Goal: Navigation & Orientation: Find specific page/section

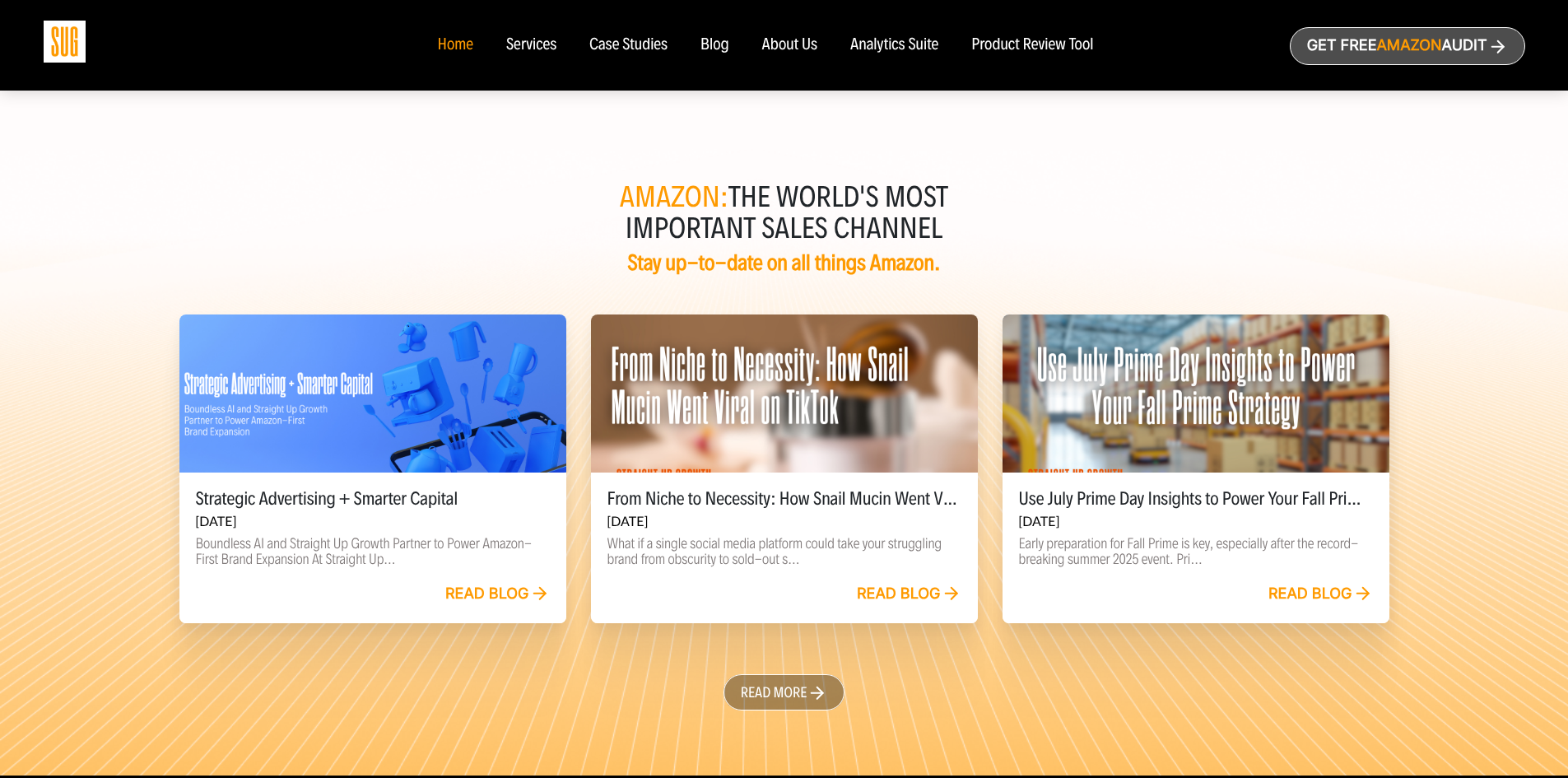
scroll to position [3277, 0]
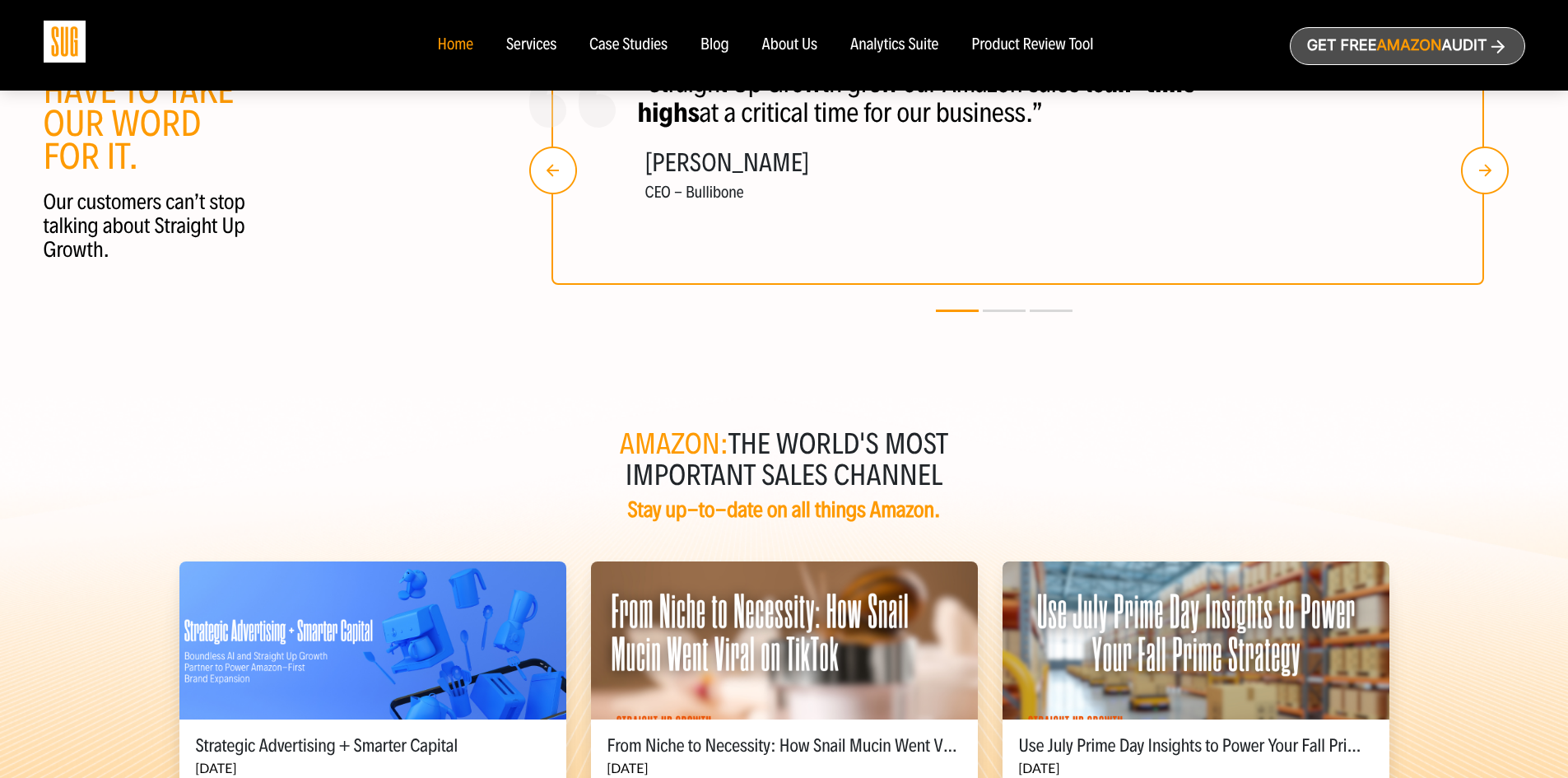
click at [809, 45] on div "About Us" at bounding box center [790, 45] width 56 height 18
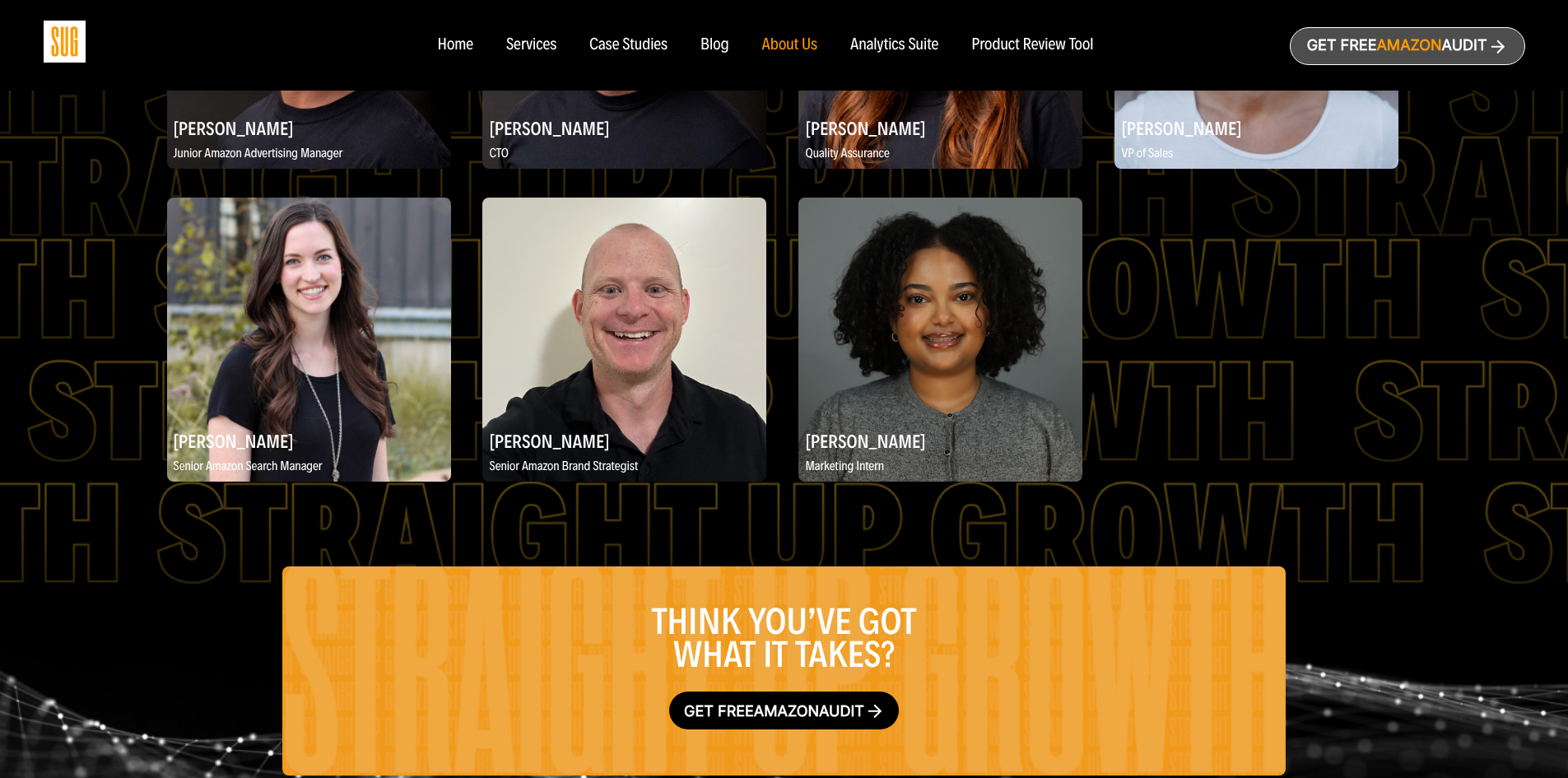
scroll to position [2589, 0]
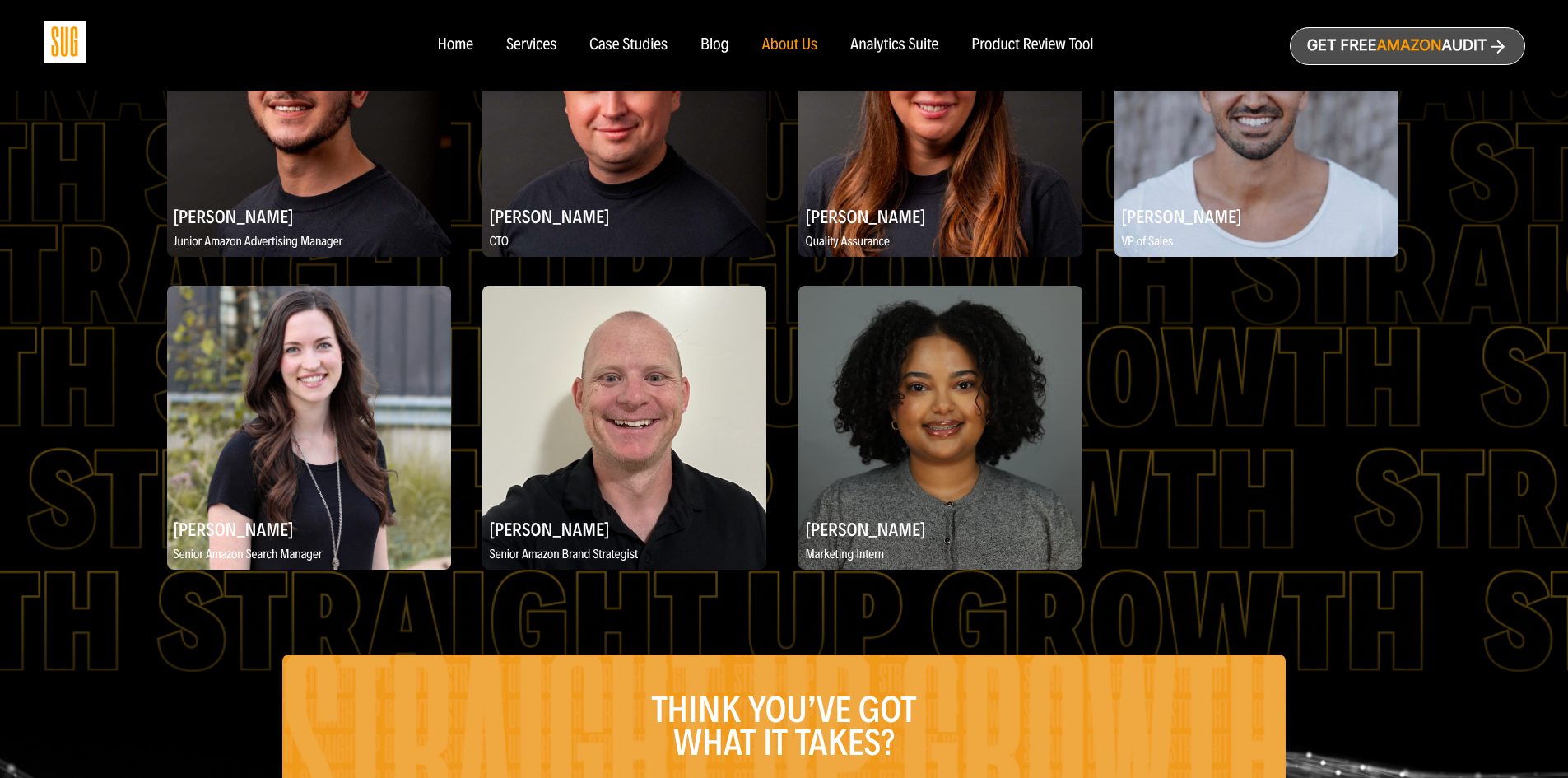
click at [452, 40] on div "Home" at bounding box center [455, 45] width 35 height 18
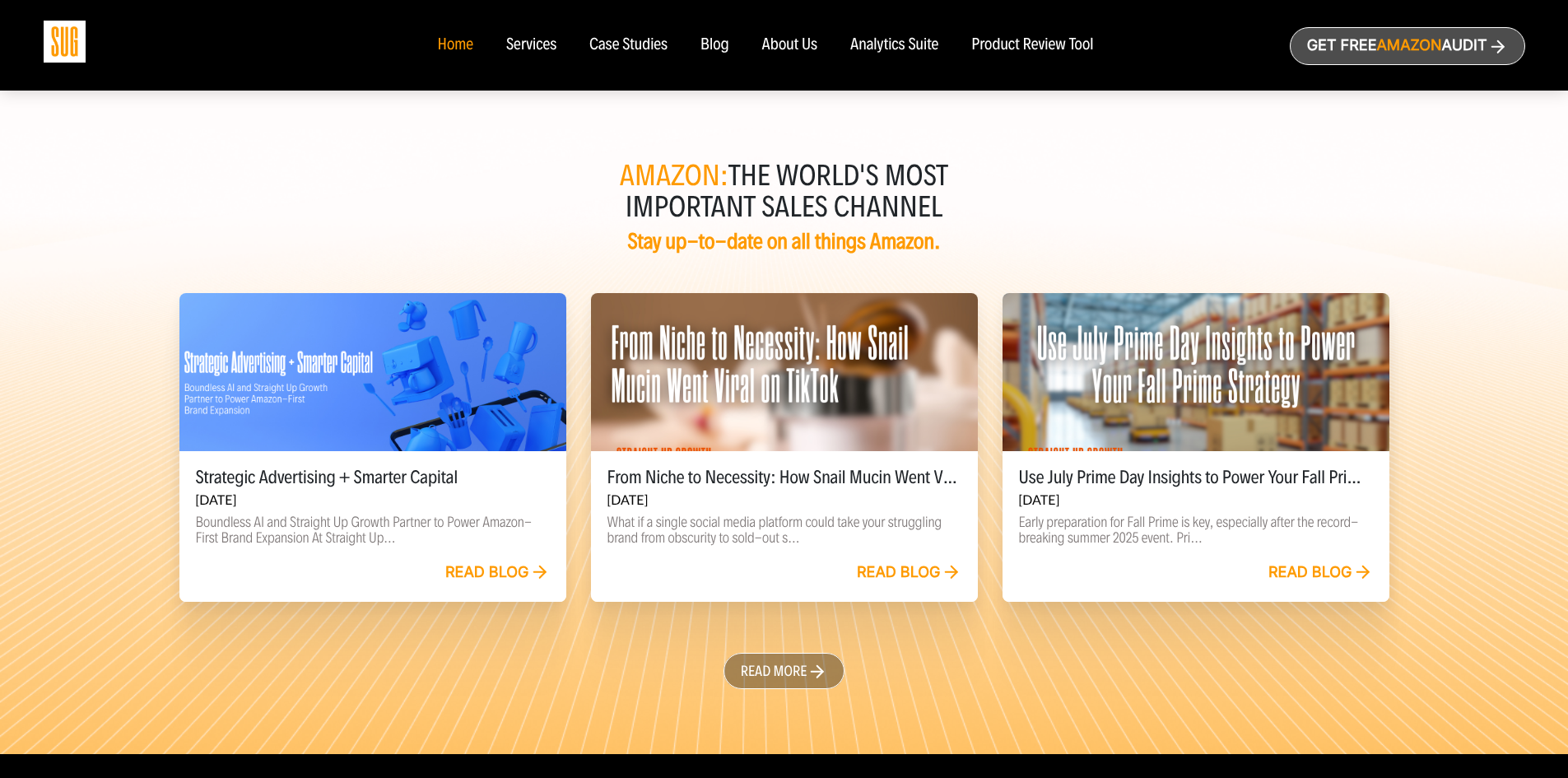
scroll to position [3771, 0]
